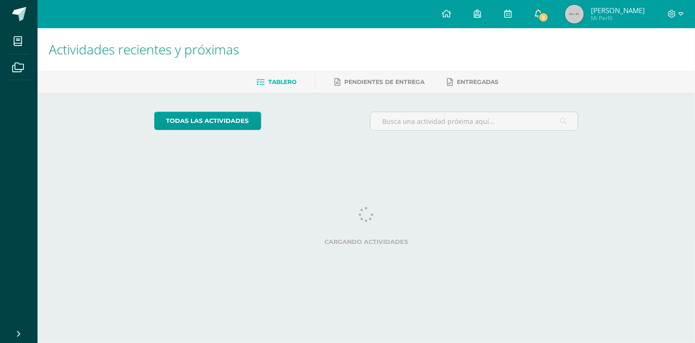
click at [549, 20] on span "2" at bounding box center [544, 17] width 10 height 10
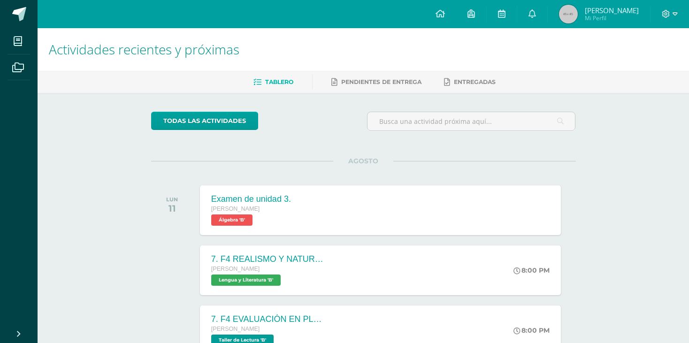
click at [311, 137] on div "todas las Actividades" at bounding box center [237, 125] width 180 height 27
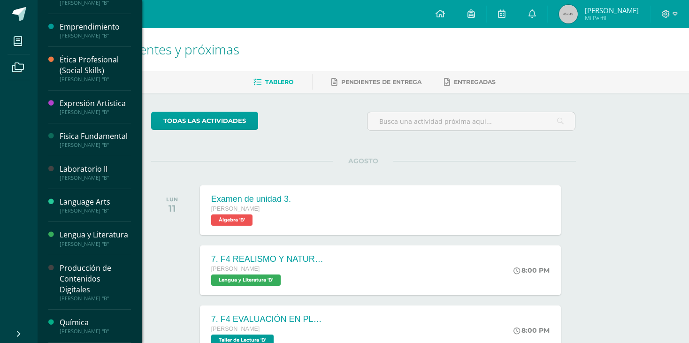
scroll to position [141, 0]
click at [91, 133] on div "Física Fundamental" at bounding box center [95, 135] width 71 height 11
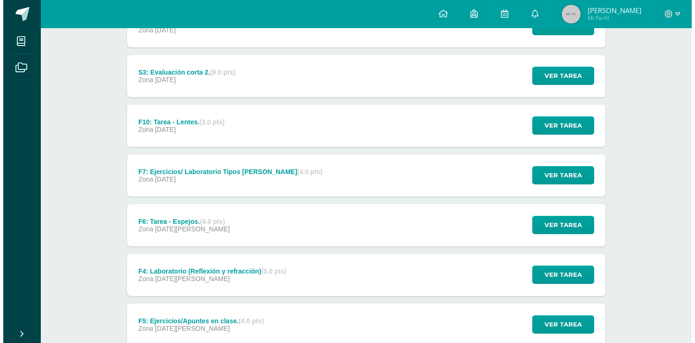
scroll to position [235, 0]
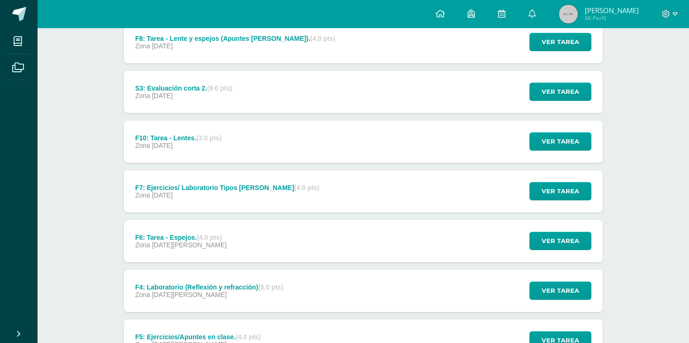
click at [85, 131] on div "Física Fundamental [PERSON_NAME] "B" [GEOGRAPHIC_DATA] Actividades Unidad 3 Uni…" at bounding box center [363, 209] width 651 height 830
click at [572, 237] on span "Ver tarea" at bounding box center [561, 240] width 38 height 17
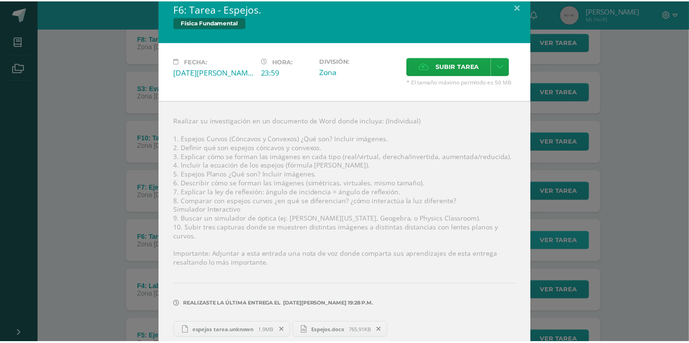
scroll to position [12, 0]
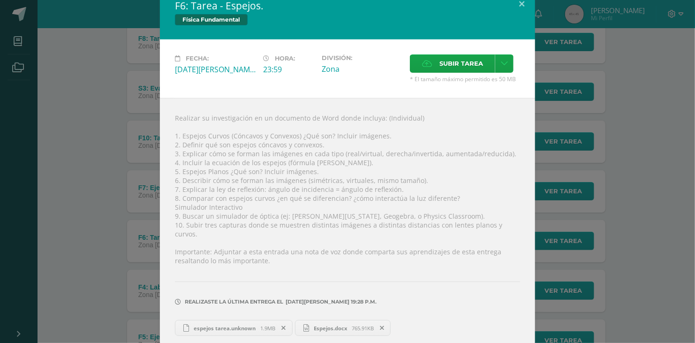
click at [326, 325] on link "Espejos.docx 765.91KB" at bounding box center [343, 328] width 96 height 16
drag, startPoint x: 82, startPoint y: 287, endPoint x: 85, endPoint y: 283, distance: 5.0
click at [82, 287] on div "F6: Tarea - Espejos. Física Fundamental Fecha: [DATE][PERSON_NAME]: 23:59 Divis…" at bounding box center [348, 170] width 688 height 364
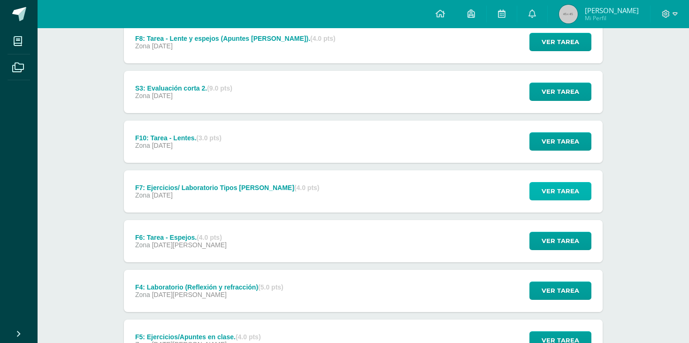
click at [559, 191] on span "Ver tarea" at bounding box center [561, 191] width 38 height 17
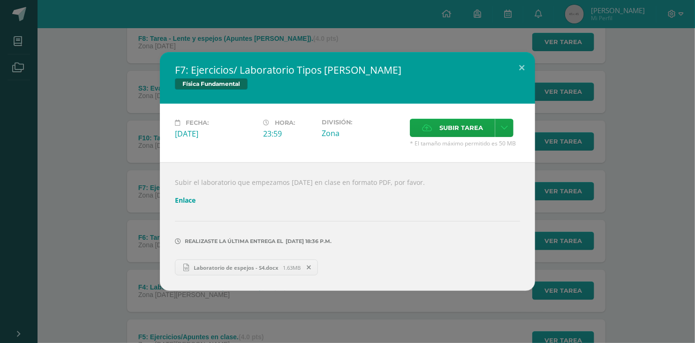
click at [229, 273] on link "Laboratorio de espejos - S4.docx 1.63MB" at bounding box center [246, 268] width 143 height 16
click at [55, 257] on div "F7: Ejercicios/ Laboratorio Tipos [PERSON_NAME] Física Fundamental Fecha: [DATE…" at bounding box center [348, 171] width 688 height 239
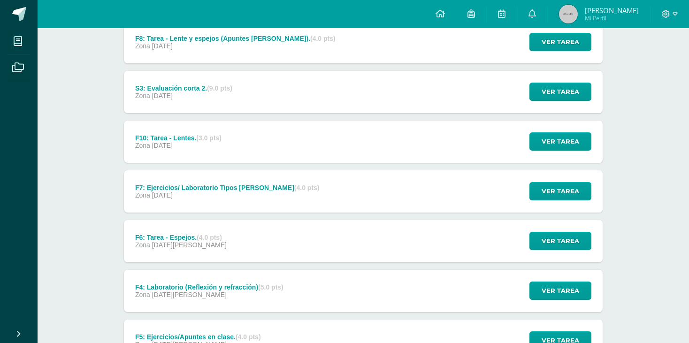
click at [85, 152] on div "Física Fundamental [PERSON_NAME] "B" [GEOGRAPHIC_DATA] Actividades Unidad 3 Uni…" at bounding box center [363, 209] width 651 height 830
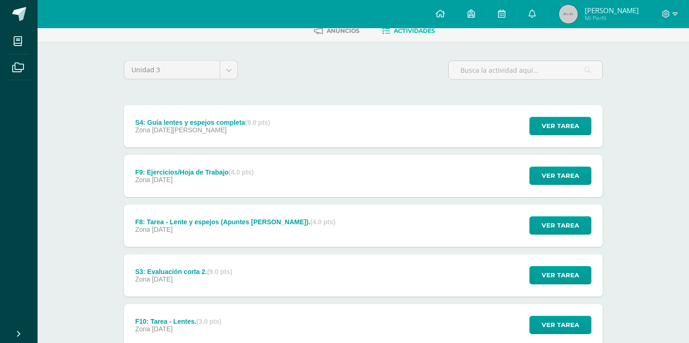
scroll to position [47, 0]
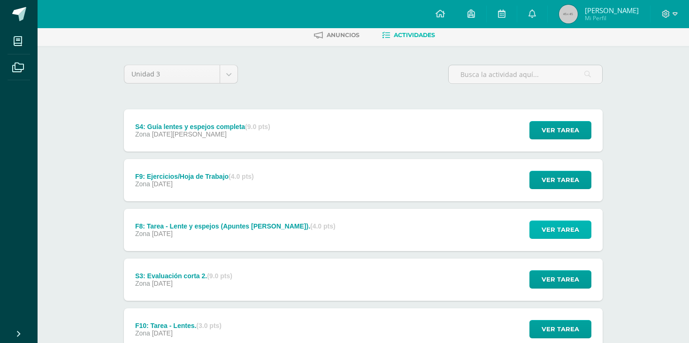
click at [567, 225] on span "Ver tarea" at bounding box center [561, 229] width 38 height 17
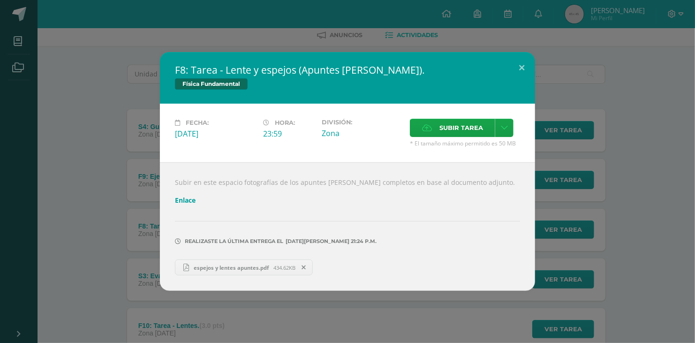
click at [224, 267] on span "espejos y lentes apuntes.pdf" at bounding box center [232, 267] width 84 height 7
click at [641, 130] on div "F8: Tarea - Lente y espejos (Apuntes [PERSON_NAME]). Física Fundamental Fecha: …" at bounding box center [348, 171] width 688 height 239
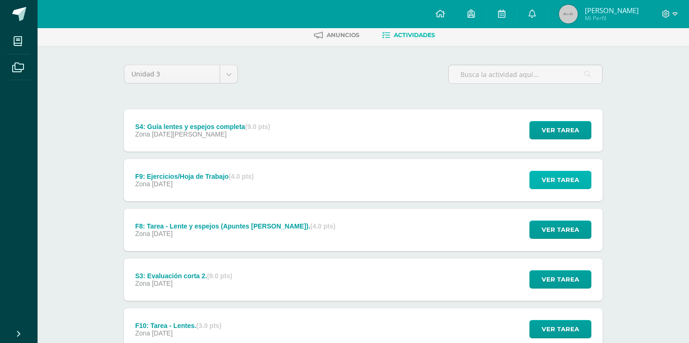
click at [574, 176] on span "Ver tarea" at bounding box center [561, 179] width 38 height 17
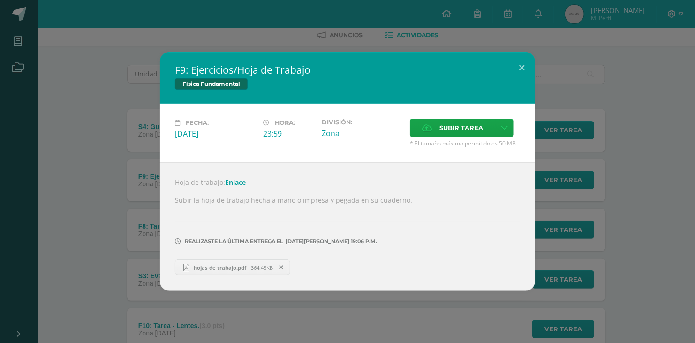
click at [228, 270] on span "hojas de trabajo.pdf" at bounding box center [221, 267] width 62 height 7
click at [75, 200] on div "F9: Ejercicios/Hoja de Trabajo Física Fundamental Fecha: [DATE][PERSON_NAME]: 2…" at bounding box center [348, 171] width 688 height 239
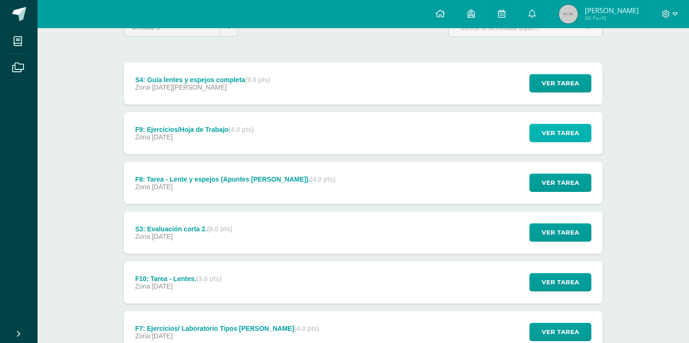
scroll to position [141, 0]
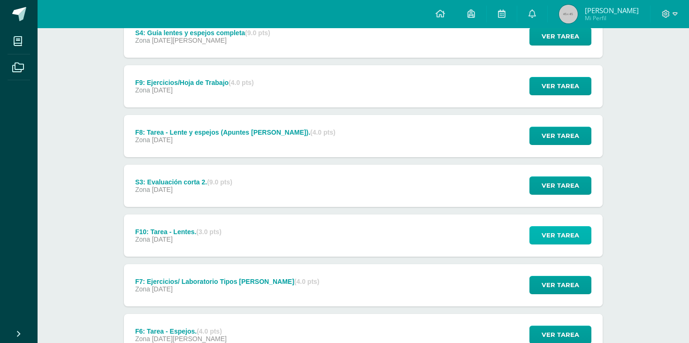
click at [557, 238] on span "Ver tarea" at bounding box center [561, 235] width 38 height 17
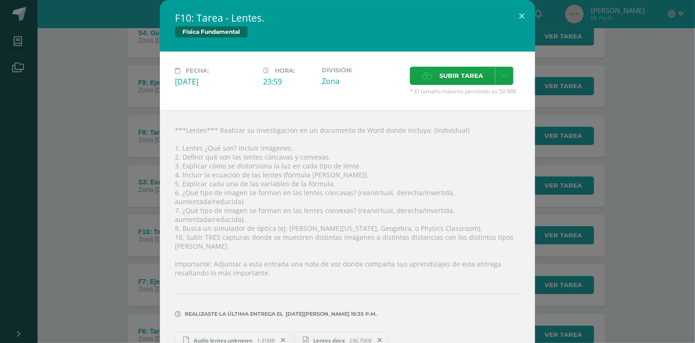
click at [333, 337] on span "Lentes.docx" at bounding box center [329, 340] width 41 height 7
click at [69, 274] on div "F10: Tarea - Lentes. Física Fundamental Fecha: [DATE][PERSON_NAME]: 23:59 Divis…" at bounding box center [348, 182] width 688 height 364
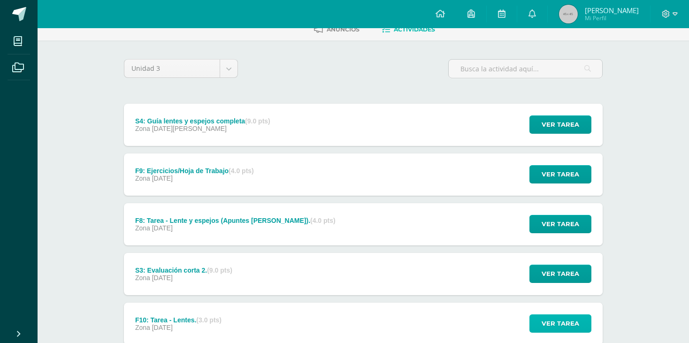
scroll to position [47, 0]
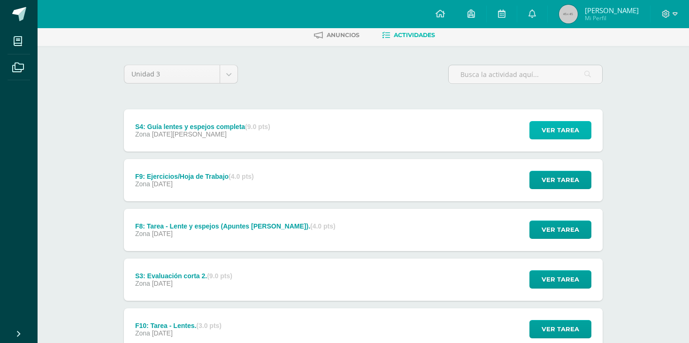
click at [565, 133] on span "Ver tarea" at bounding box center [561, 130] width 38 height 17
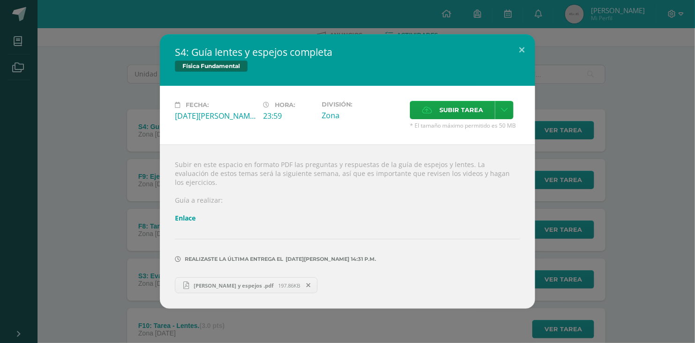
click at [235, 282] on span "[PERSON_NAME] y espejos .pdf" at bounding box center [234, 285] width 89 height 7
click at [96, 68] on div "S4: Guía lentes y espejos completa Física Fundamental Fecha: [DATE][PERSON_NAME…" at bounding box center [348, 171] width 688 height 275
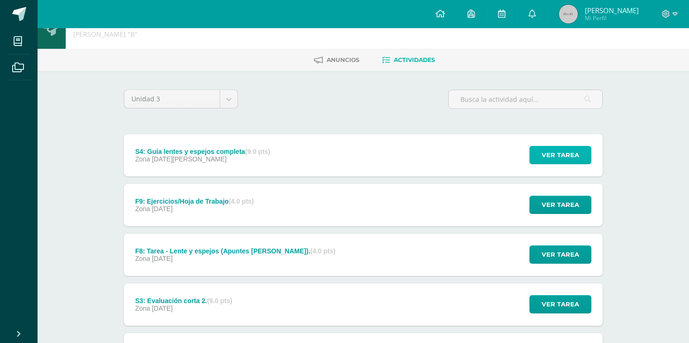
scroll to position [0, 0]
